Goal: Task Accomplishment & Management: Complete application form

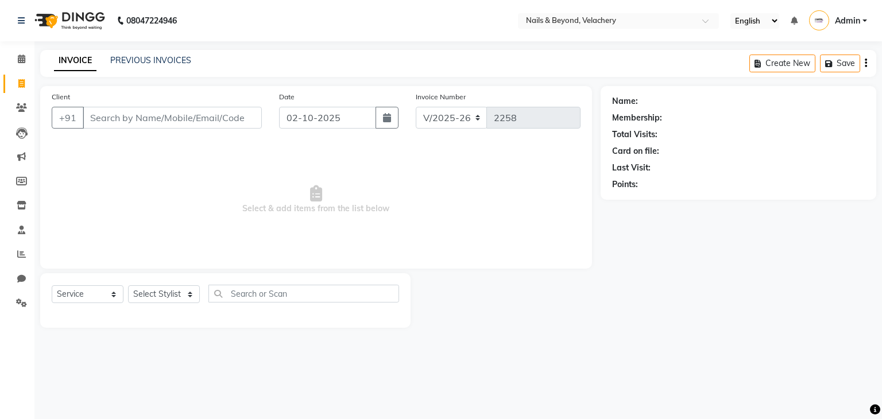
select select "8978"
select select "service"
click at [122, 118] on input "Client" at bounding box center [172, 118] width 179 height 22
type input "9443797822"
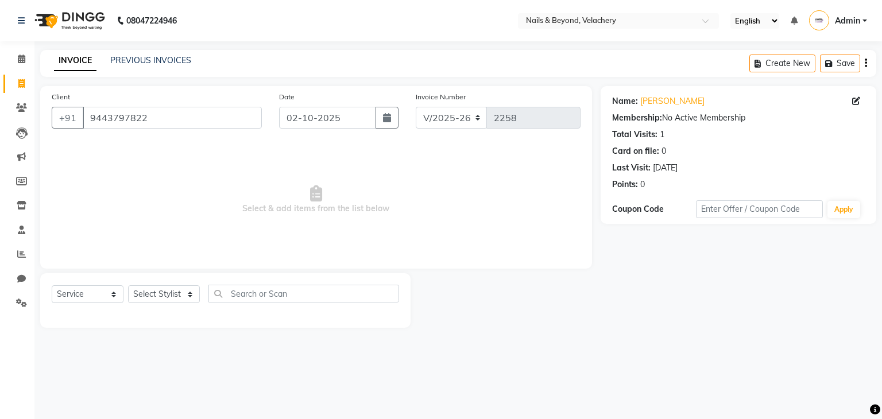
click at [232, 149] on span "Select & add items from the list below" at bounding box center [316, 199] width 529 height 115
click at [206, 125] on input "9443797822" at bounding box center [172, 118] width 179 height 22
click at [139, 299] on select "Select Stylist [PERSON_NAME] [PERSON_NAME] JANGGINLIN Jothang Konyak [PERSON_NA…" at bounding box center [164, 294] width 72 height 18
select select "91200"
click at [128, 286] on select "Select Stylist [PERSON_NAME] [PERSON_NAME] JANGGINLIN Jothang Konyak [PERSON_NA…" at bounding box center [164, 294] width 72 height 18
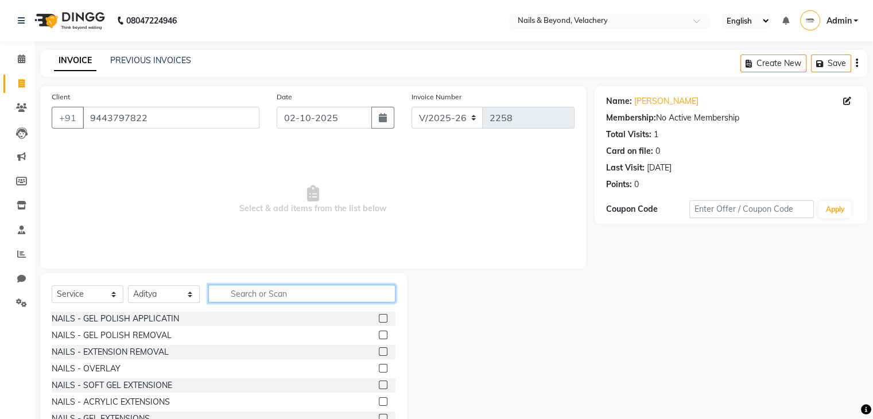
click at [288, 298] on input "text" at bounding box center [301, 294] width 187 height 18
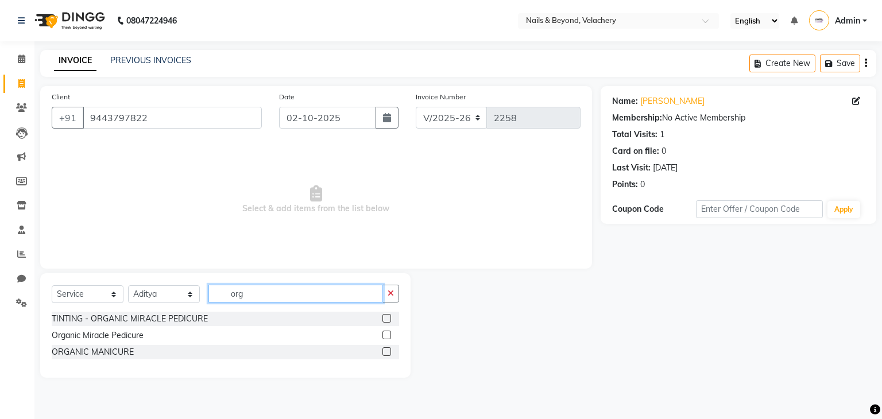
type input "org"
click at [386, 334] on label at bounding box center [386, 335] width 9 height 9
click at [386, 334] on input "checkbox" at bounding box center [385, 335] width 7 height 7
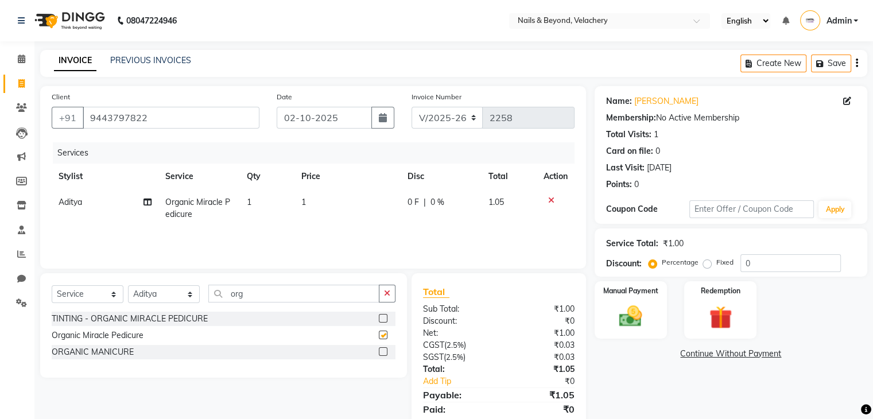
checkbox input "false"
click at [188, 295] on select "Select Stylist [PERSON_NAME] [PERSON_NAME] JANGGINLIN Jothang Konyak [PERSON_NA…" at bounding box center [164, 294] width 72 height 18
select select "91201"
click at [128, 286] on select "Select Stylist [PERSON_NAME] [PERSON_NAME] JANGGINLIN Jothang Konyak [PERSON_NA…" at bounding box center [164, 294] width 72 height 18
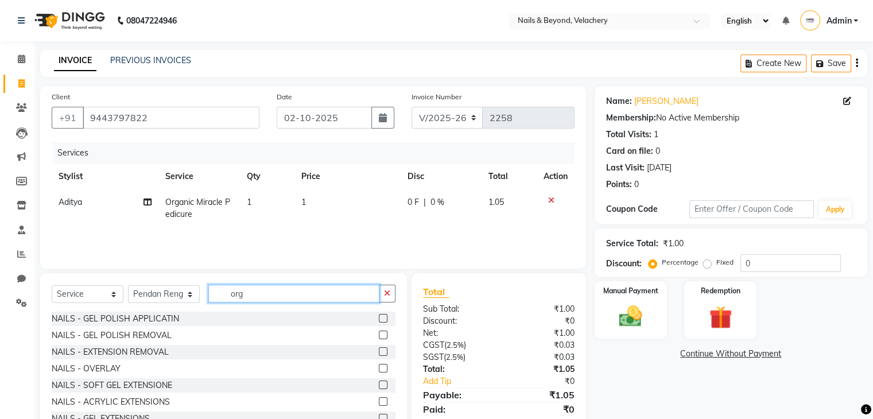
click at [287, 297] on input "org" at bounding box center [293, 294] width 171 height 18
type input "org"
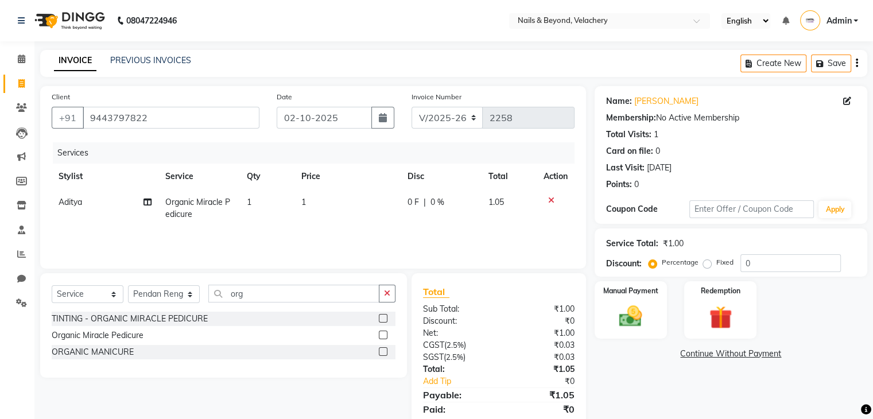
click at [379, 333] on label at bounding box center [383, 335] width 9 height 9
click at [379, 333] on input "checkbox" at bounding box center [382, 335] width 7 height 7
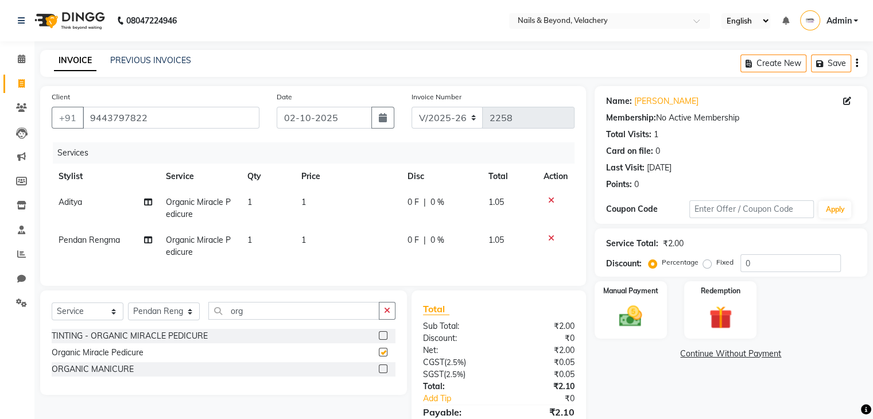
checkbox input "false"
click at [310, 199] on td "1" at bounding box center [348, 209] width 106 height 38
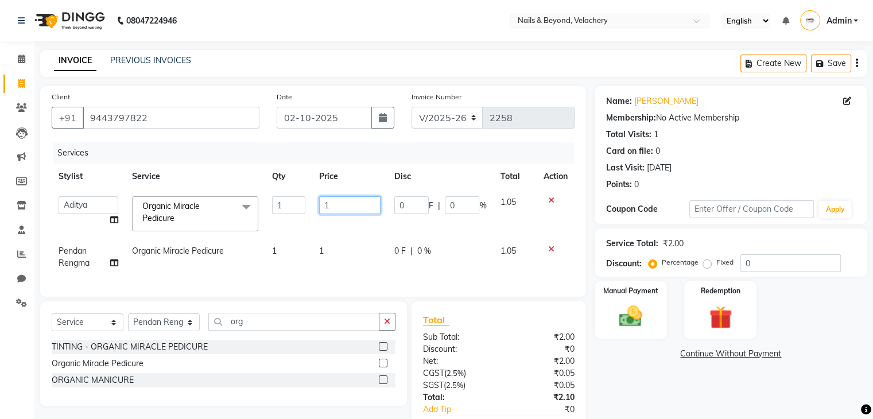
click at [335, 205] on input "1" at bounding box center [350, 205] width 62 height 18
type input "2500"
click at [364, 226] on td "2500" at bounding box center [350, 214] width 76 height 49
click at [331, 252] on td "1" at bounding box center [350, 257] width 76 height 38
select select "91201"
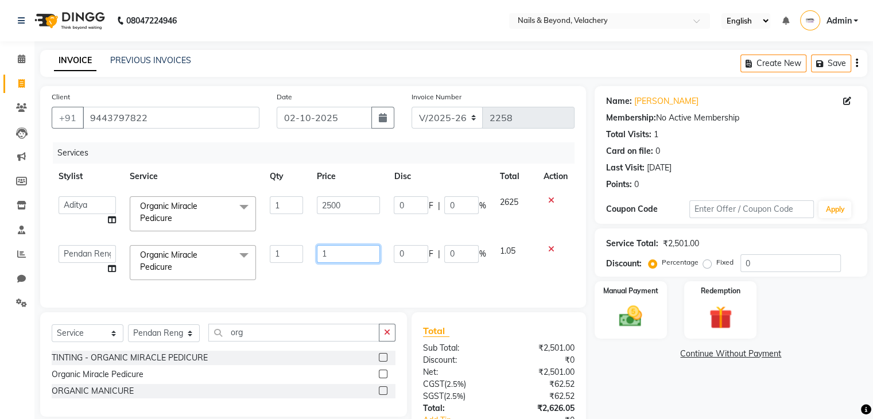
click at [331, 252] on input "1" at bounding box center [348, 254] width 63 height 18
type input "2500"
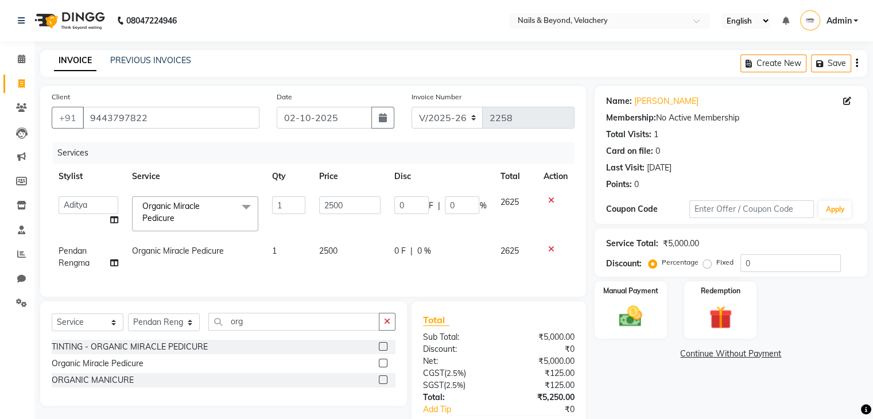
click at [381, 244] on td "2500" at bounding box center [350, 257] width 76 height 38
select select "91201"
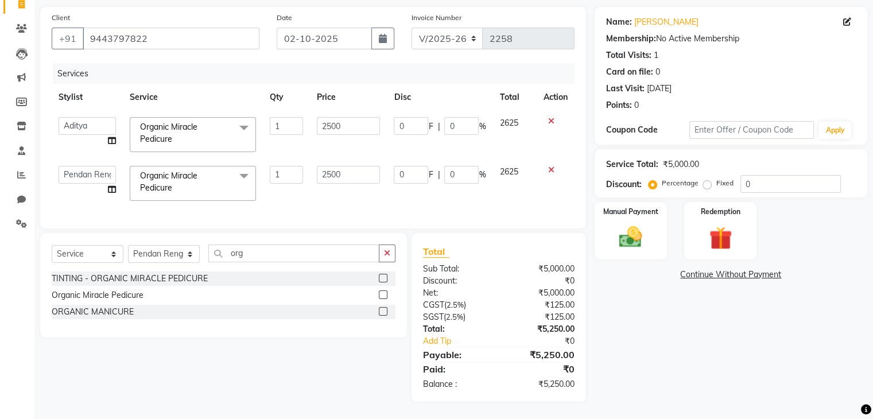
scroll to position [87, 0]
click at [627, 239] on img at bounding box center [631, 238] width 38 height 28
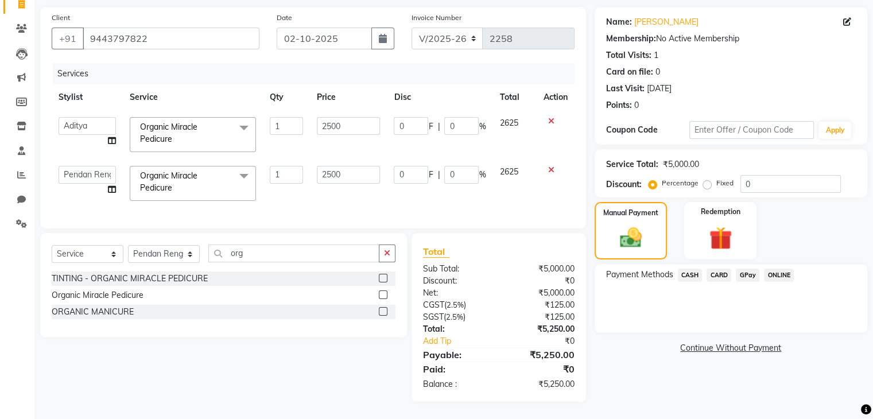
click at [718, 269] on span "CARD" at bounding box center [719, 275] width 25 height 13
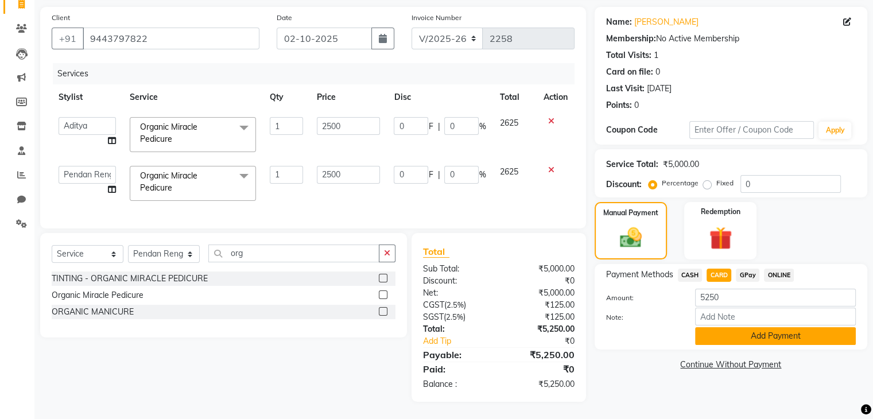
click at [730, 327] on button "Add Payment" at bounding box center [775, 336] width 161 height 18
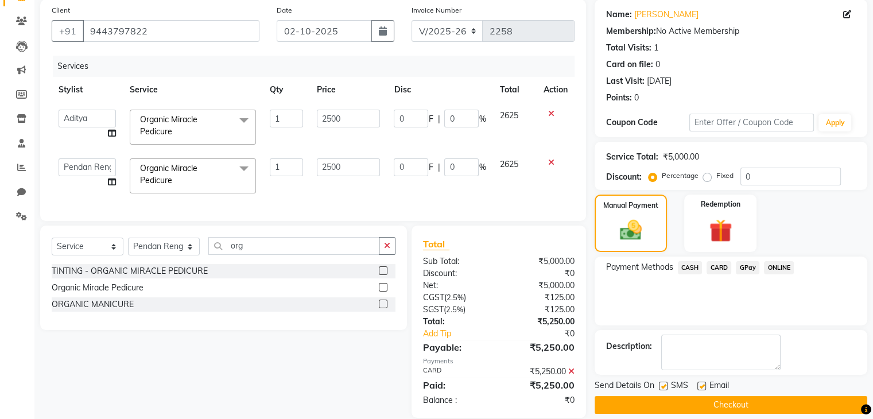
click at [753, 409] on button "Checkout" at bounding box center [731, 405] width 273 height 18
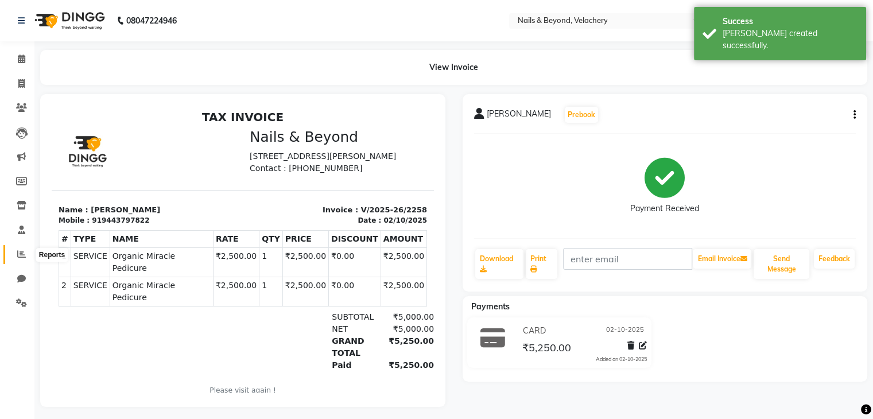
click at [25, 254] on icon at bounding box center [21, 254] width 9 height 9
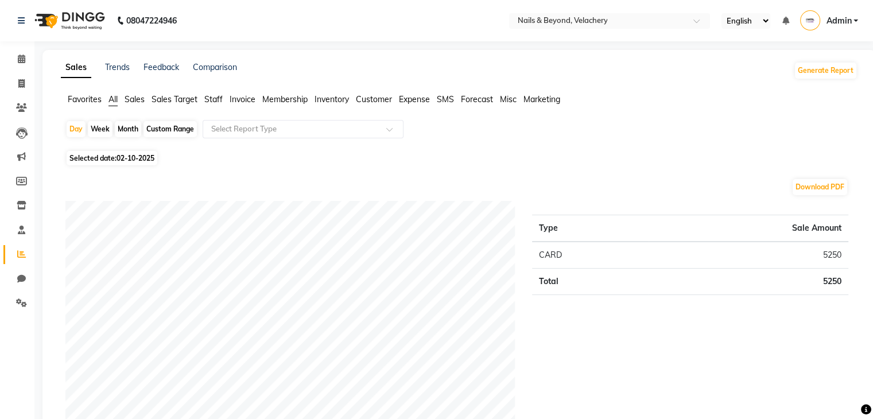
click at [216, 101] on span "Staff" at bounding box center [213, 99] width 18 height 10
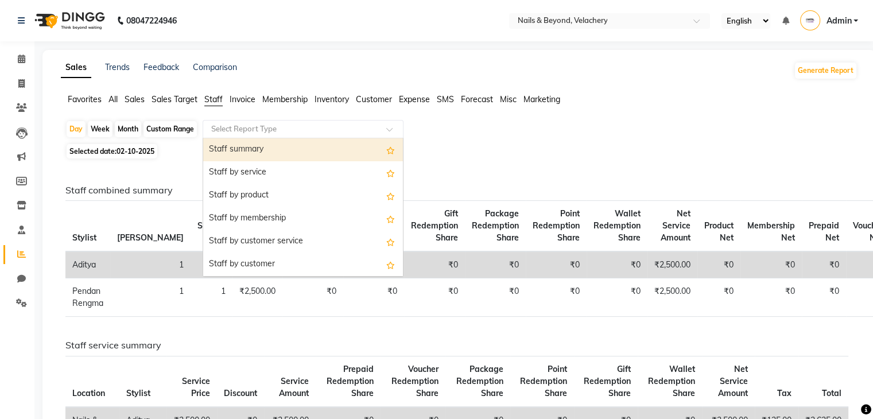
click at [297, 129] on input "text" at bounding box center [291, 128] width 165 height 11
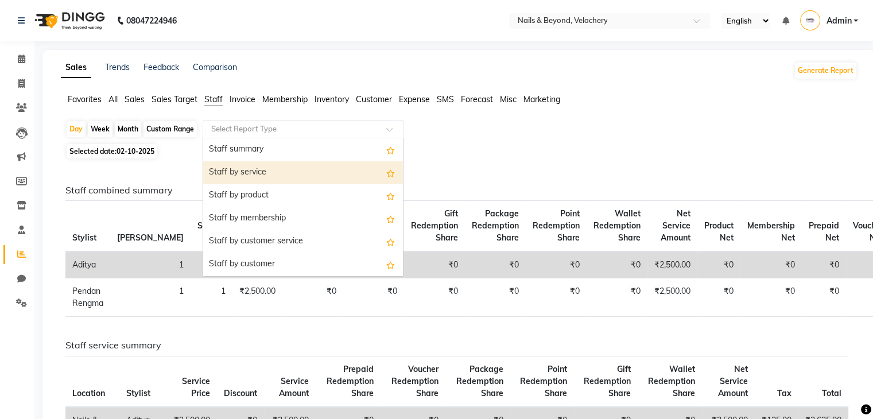
click at [291, 172] on div "Staff by service" at bounding box center [303, 172] width 200 height 23
select select "full_report"
select select "csv"
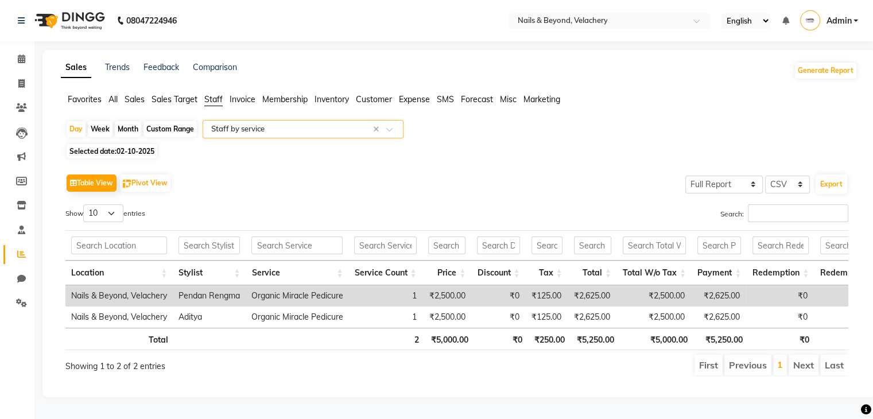
scroll to position [12, 0]
click at [140, 147] on span "02-10-2025" at bounding box center [136, 151] width 38 height 9
select select "10"
select select "2025"
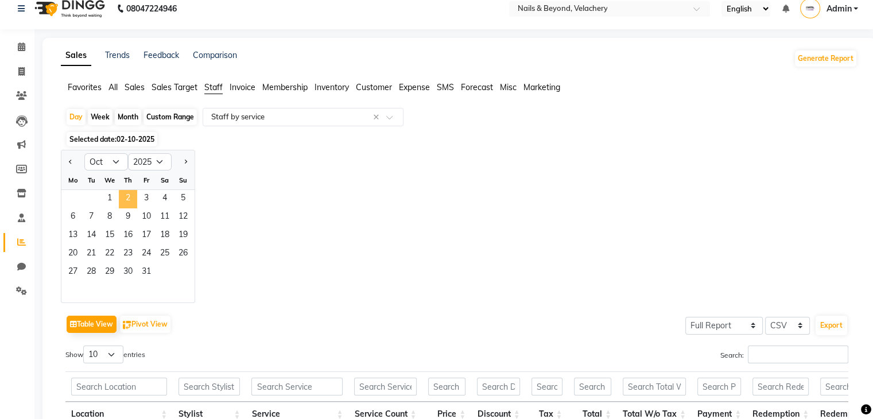
drag, startPoint x: 106, startPoint y: 195, endPoint x: 127, endPoint y: 194, distance: 20.7
click at [127, 194] on div "1 2 3 4 5" at bounding box center [127, 199] width 133 height 18
click at [127, 194] on span "2" at bounding box center [128, 199] width 18 height 18
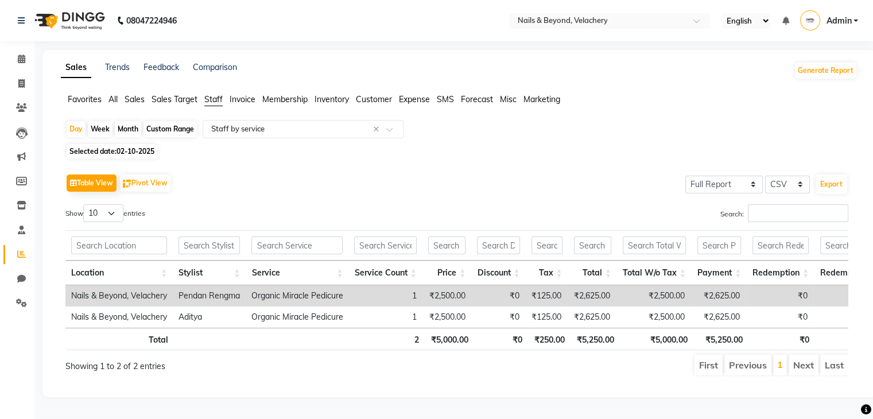
click at [138, 149] on span "02-10-2025" at bounding box center [136, 151] width 38 height 9
select select "10"
select select "2025"
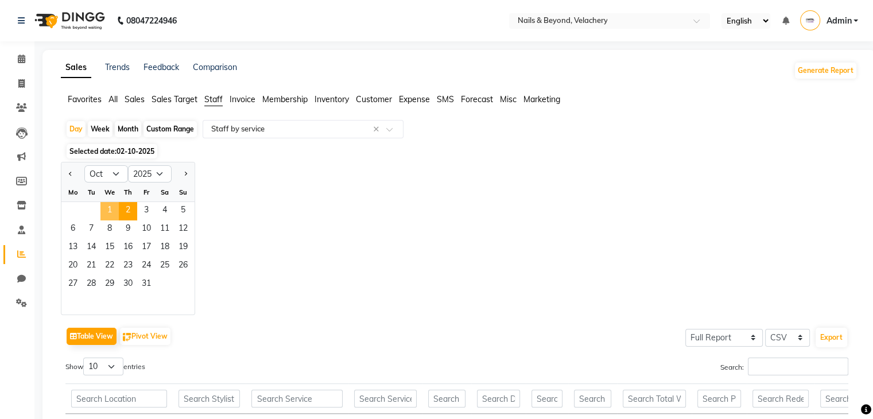
click at [107, 205] on span "1" at bounding box center [110, 211] width 18 height 18
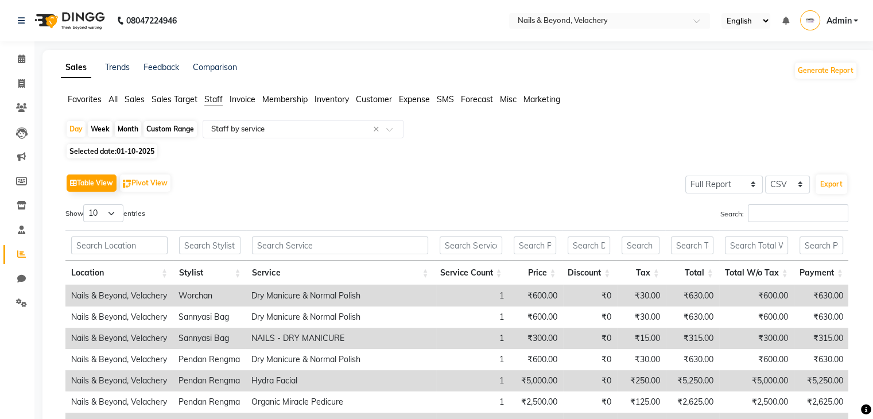
click at [139, 155] on span "01-10-2025" at bounding box center [136, 151] width 38 height 9
select select "10"
select select "2025"
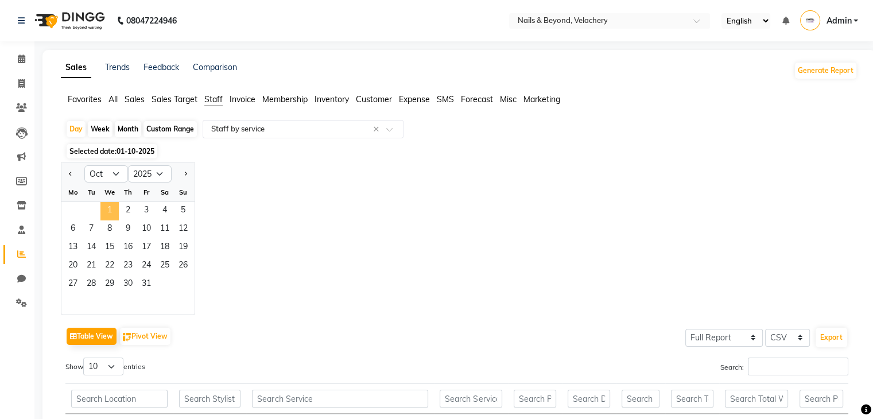
click at [107, 212] on span "1" at bounding box center [110, 211] width 18 height 18
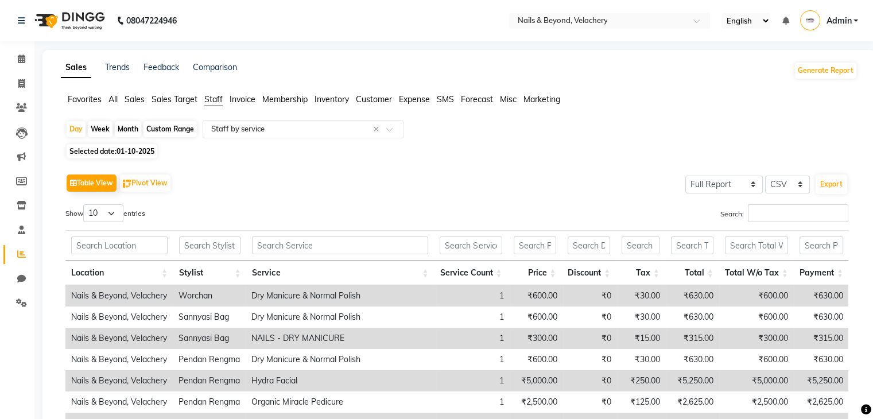
click at [140, 154] on span "01-10-2025" at bounding box center [136, 151] width 38 height 9
select select "10"
select select "2025"
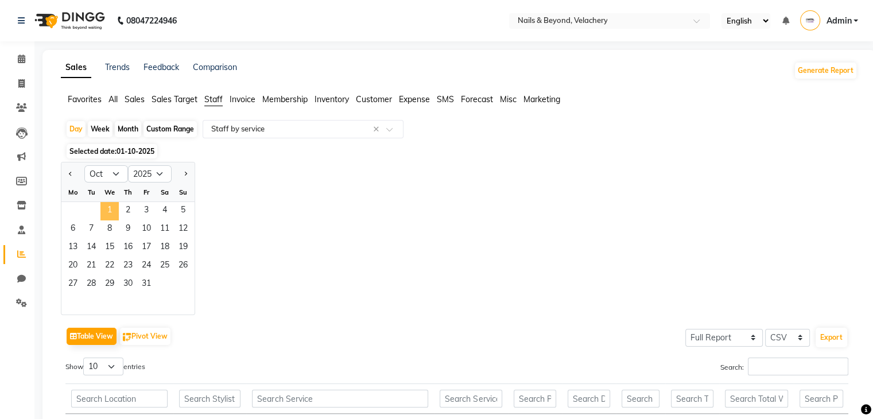
click at [113, 210] on span "1" at bounding box center [110, 211] width 18 height 18
click at [124, 208] on span "2" at bounding box center [128, 211] width 18 height 18
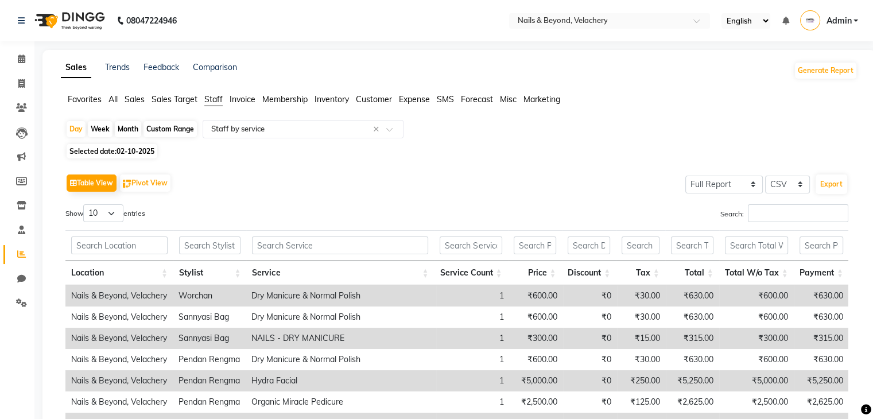
click at [141, 150] on span "02-10-2025" at bounding box center [136, 151] width 38 height 9
select select "10"
select select "2025"
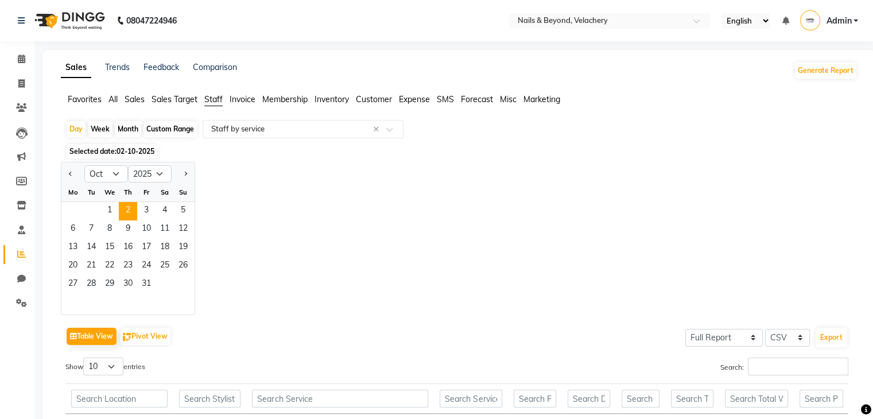
click at [261, 149] on div "Selected date: [DATE]" at bounding box center [461, 151] width 793 height 12
click at [104, 125] on div "Week" at bounding box center [100, 129] width 25 height 16
select select "10"
select select "2025"
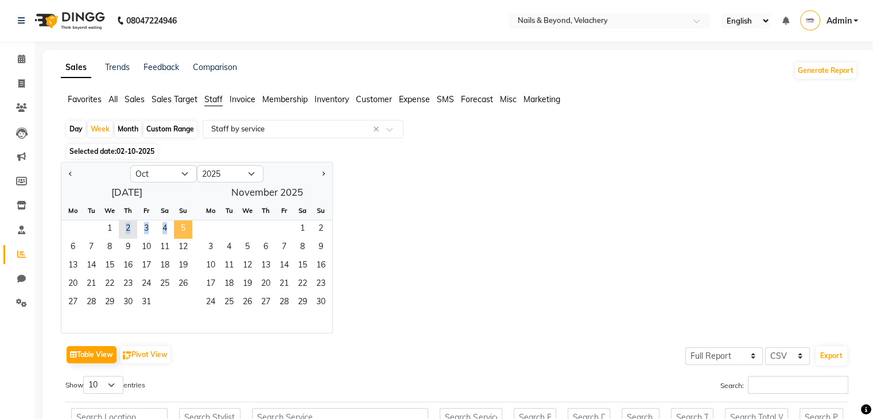
drag, startPoint x: 105, startPoint y: 230, endPoint x: 181, endPoint y: 228, distance: 76.4
click at [181, 228] on div "1 2 3 4 5" at bounding box center [126, 230] width 131 height 18
click at [85, 357] on button "Table View" at bounding box center [92, 354] width 50 height 17
click at [168, 129] on div "Custom Range" at bounding box center [170, 129] width 53 height 16
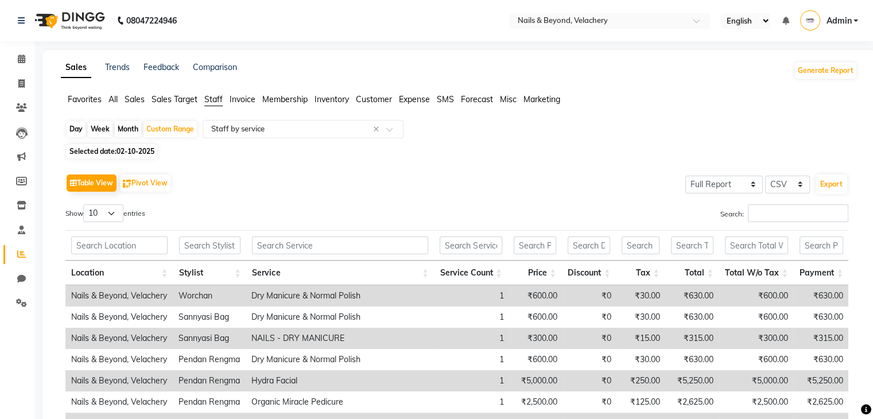
click at [137, 150] on span "02-10-2025" at bounding box center [136, 151] width 38 height 9
select select "10"
select select "2025"
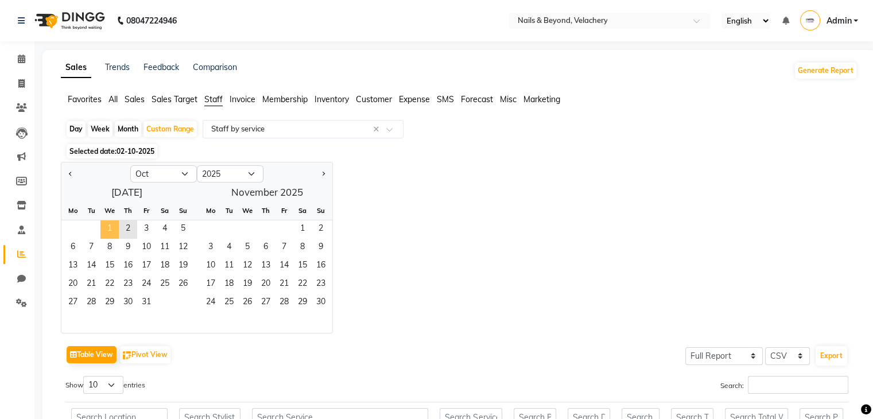
click at [106, 230] on span "1" at bounding box center [110, 230] width 18 height 18
click at [101, 358] on button "Table View" at bounding box center [92, 354] width 50 height 17
click at [127, 226] on span "2" at bounding box center [128, 230] width 18 height 18
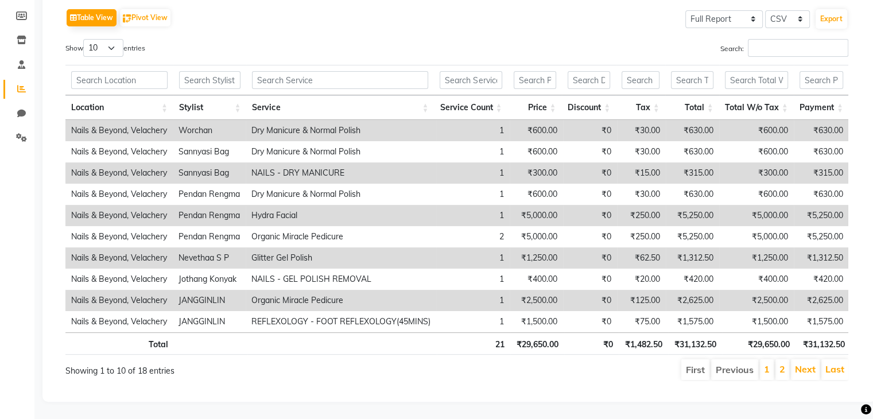
scroll to position [182, 0]
click at [230, 71] on input "text" at bounding box center [209, 80] width 61 height 18
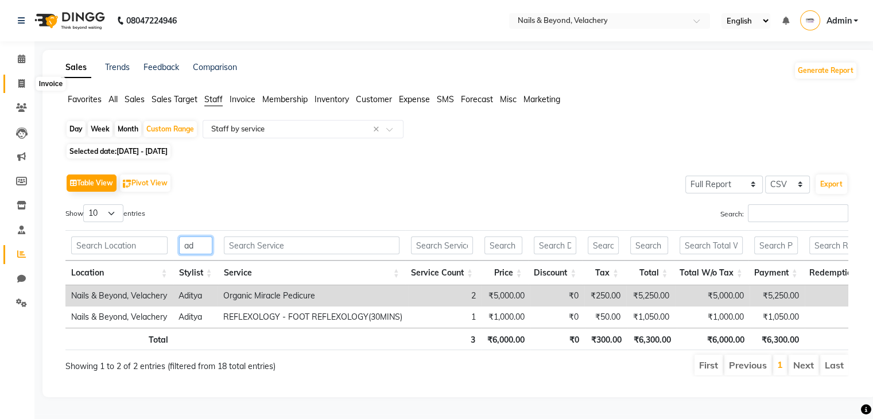
type input "ad"
click at [23, 79] on icon at bounding box center [21, 83] width 6 height 9
select select "service"
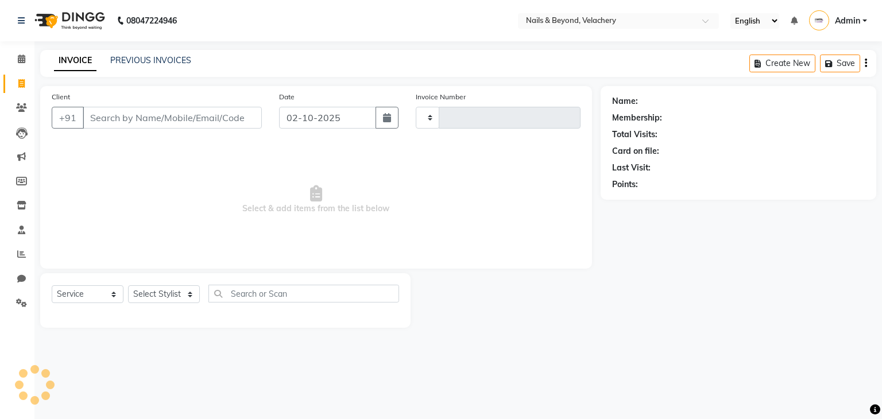
type input "2259"
select select "8978"
